Goal: Transaction & Acquisition: Purchase product/service

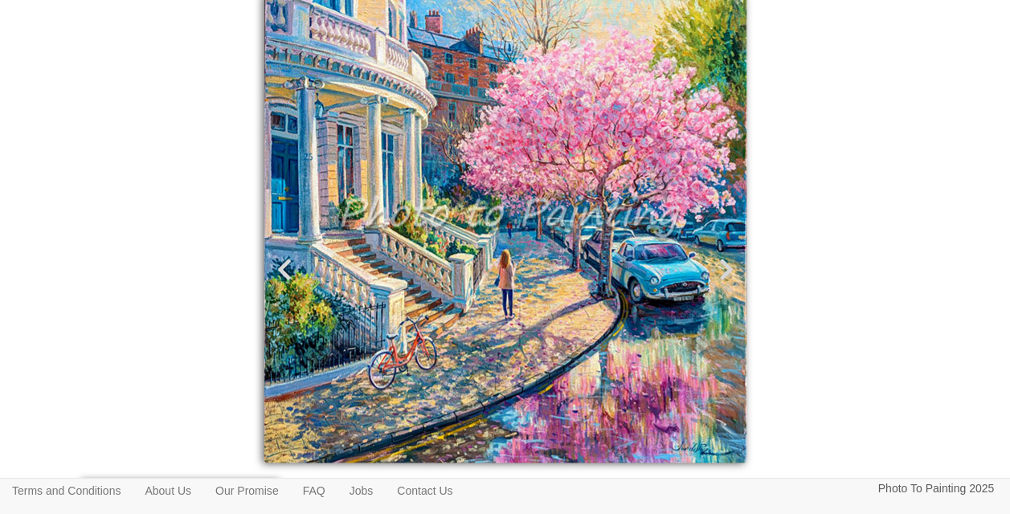
scroll to position [456, 0]
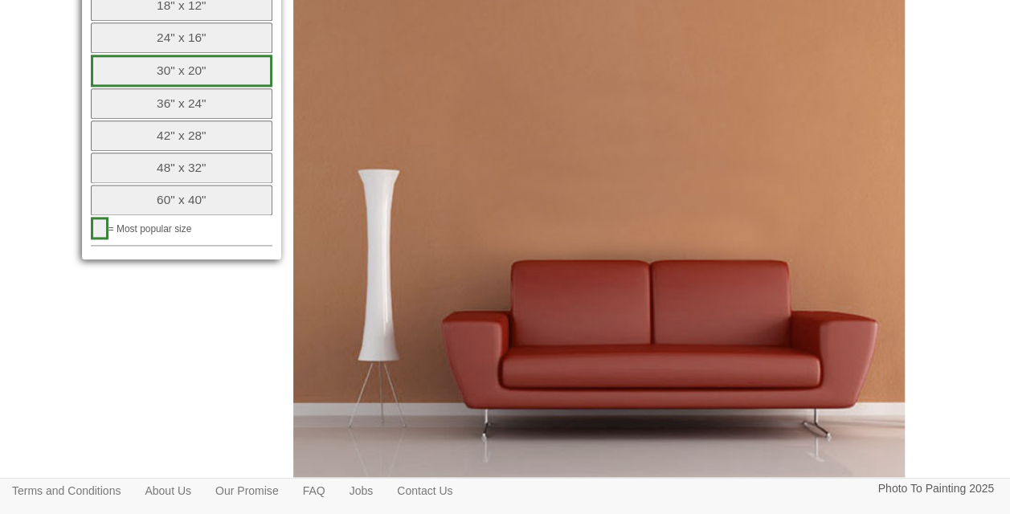
scroll to position [957, 0]
click at [173, 99] on button "36" x 24"" at bounding box center [182, 103] width 182 height 31
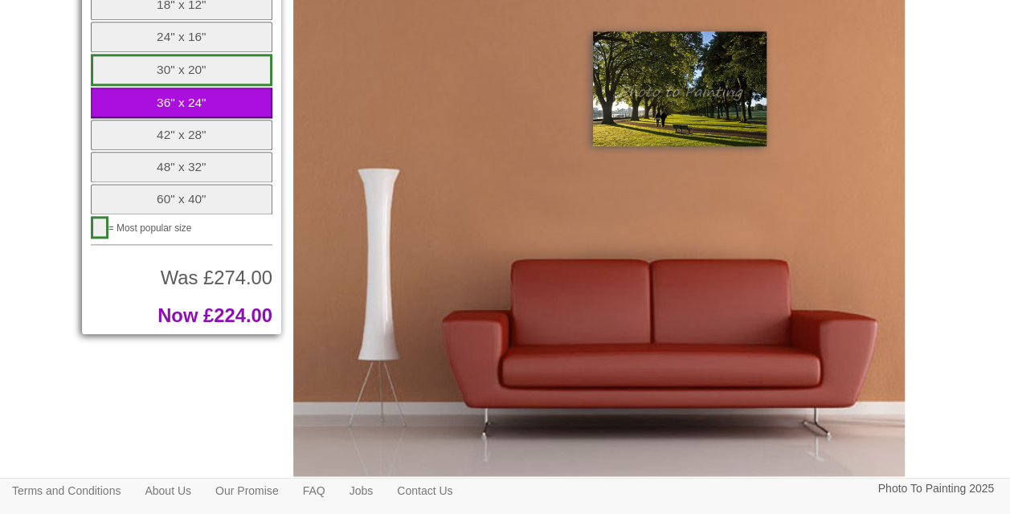
click at [174, 125] on button "42" x 28"" at bounding box center [182, 135] width 182 height 31
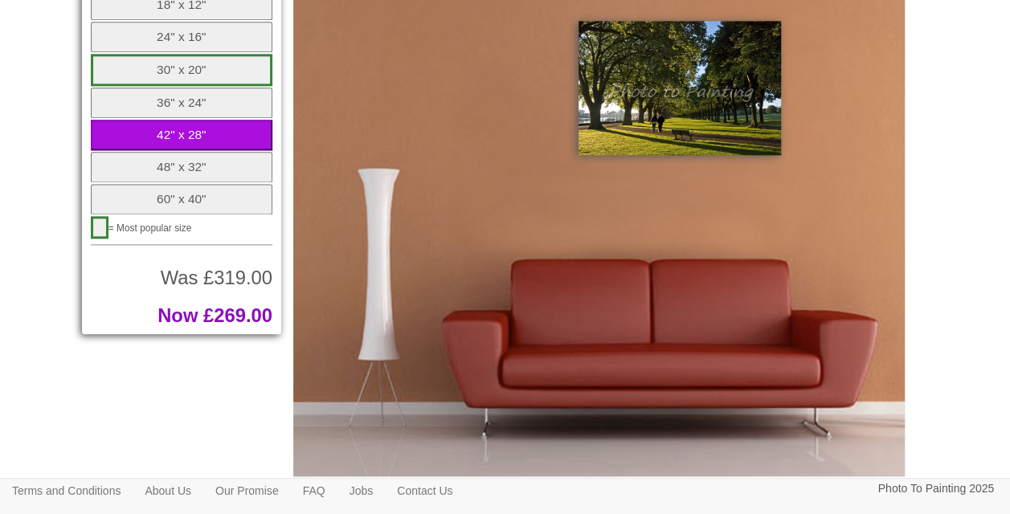
click at [174, 152] on button "48" x 32"" at bounding box center [182, 167] width 182 height 31
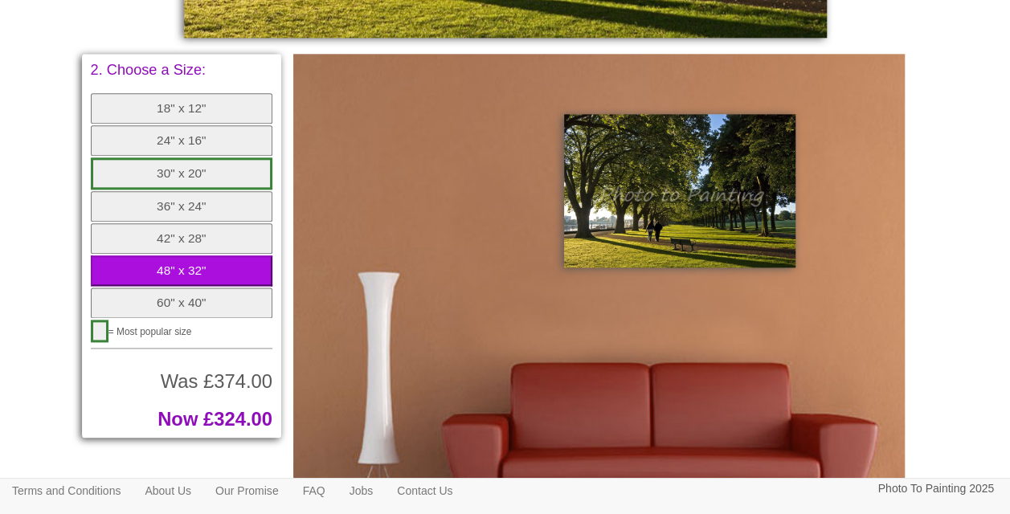
scroll to position [844, 0]
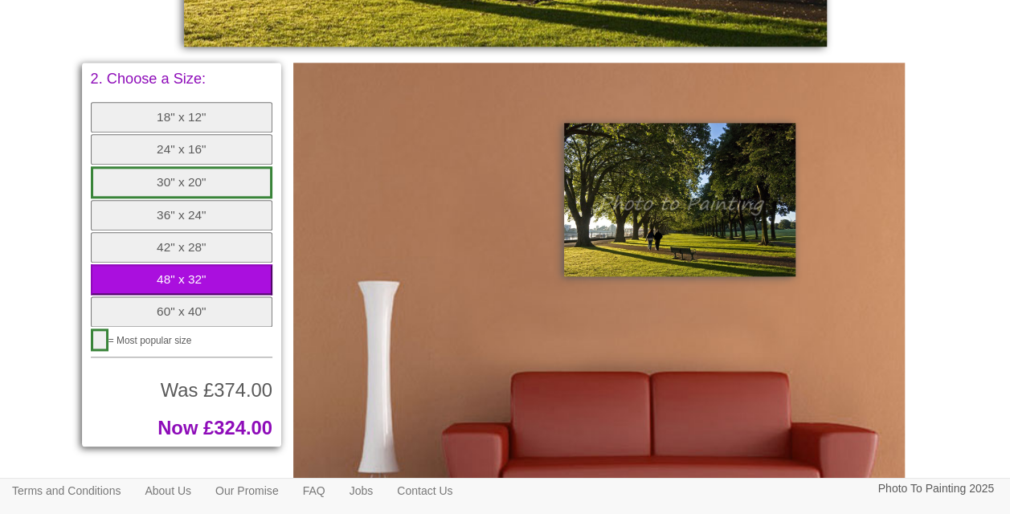
click at [190, 142] on button "24" x 16"" at bounding box center [182, 149] width 182 height 31
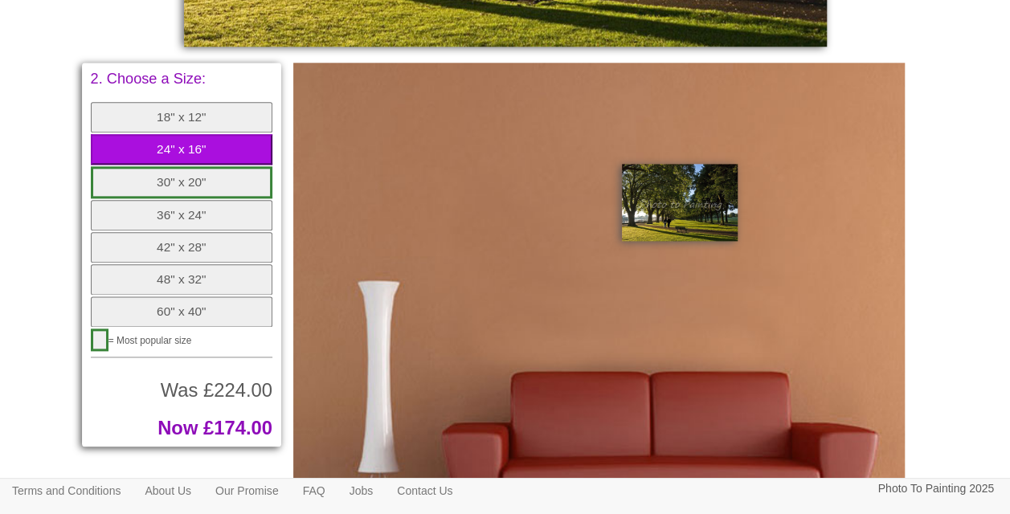
click at [195, 179] on button "30" x 20"" at bounding box center [182, 182] width 182 height 32
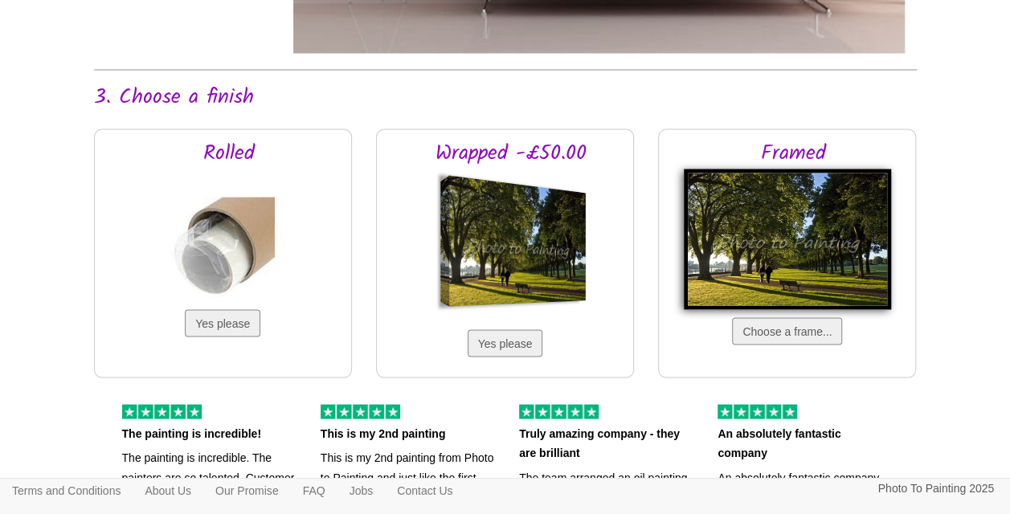
scroll to position [1381, 0]
